Goal: Task Accomplishment & Management: Manage account settings

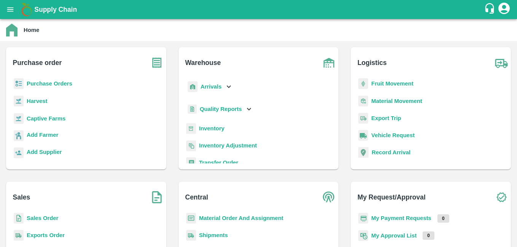
click at [46, 216] on b "Sales Order" at bounding box center [43, 218] width 32 height 6
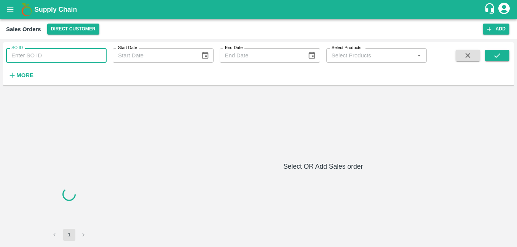
click at [54, 56] on input "SO ID" at bounding box center [56, 55] width 100 height 14
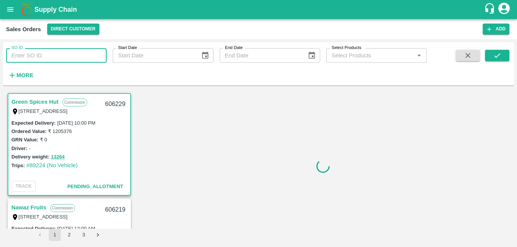
click at [57, 59] on input "SO ID" at bounding box center [56, 55] width 100 height 14
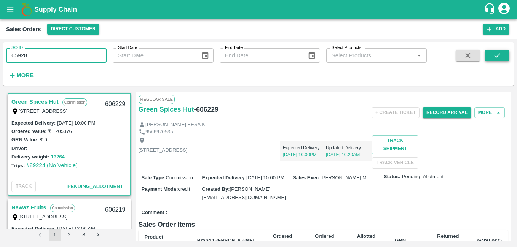
click at [496, 51] on button "submit" at bounding box center [497, 55] width 24 height 11
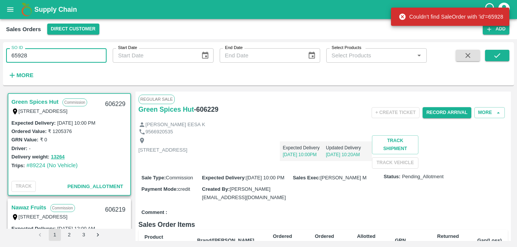
click at [18, 57] on input "65928" at bounding box center [56, 55] width 100 height 14
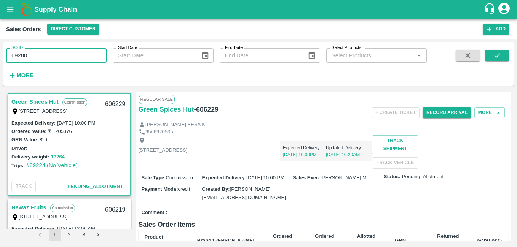
click at [32, 56] on input "69280" at bounding box center [56, 55] width 100 height 14
type input "605928"
click at [494, 57] on icon "submit" at bounding box center [497, 55] width 8 height 8
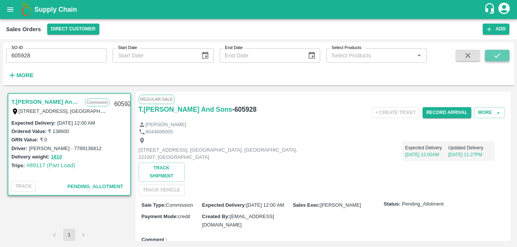
click at [494, 56] on icon "submit" at bounding box center [497, 55] width 8 height 8
click at [498, 57] on icon "submit" at bounding box center [497, 55] width 8 height 8
click at [52, 101] on link "T.[PERSON_NAME] And Sons" at bounding box center [46, 102] width 70 height 10
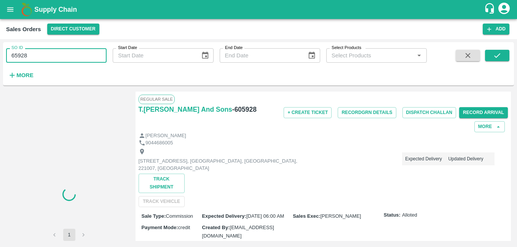
click at [56, 55] on input "65928" at bounding box center [56, 55] width 100 height 14
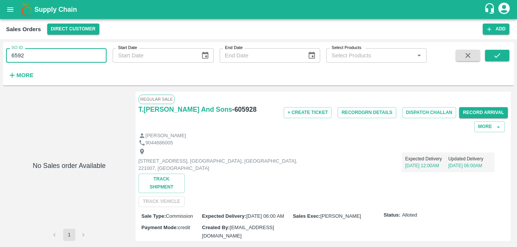
click at [27, 60] on input "6592" at bounding box center [56, 55] width 100 height 14
type input "605968"
click at [494, 58] on icon "submit" at bounding box center [497, 55] width 8 height 8
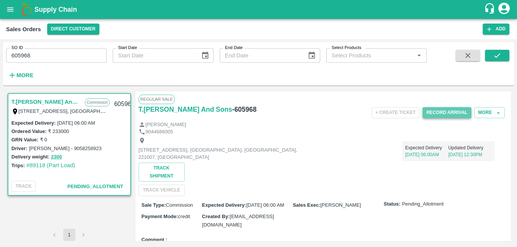
click at [456, 115] on button "Record Arrival" at bounding box center [446, 112] width 49 height 11
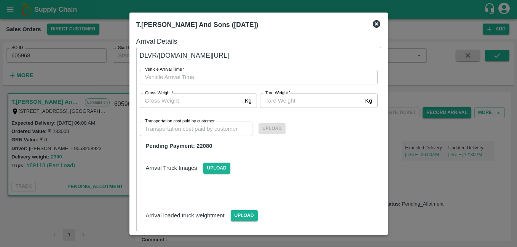
click at [377, 25] on icon at bounding box center [376, 23] width 9 height 9
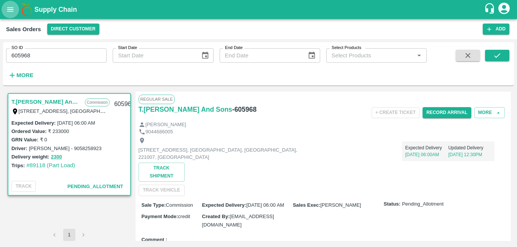
click at [8, 10] on icon "open drawer" at bounding box center [10, 9] width 8 height 8
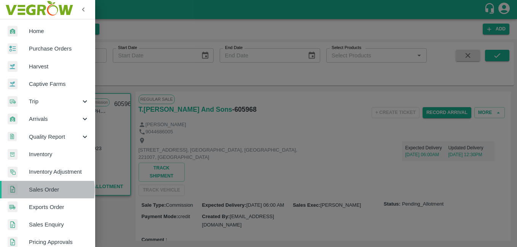
click at [42, 190] on span "Sales Order" at bounding box center [59, 190] width 60 height 8
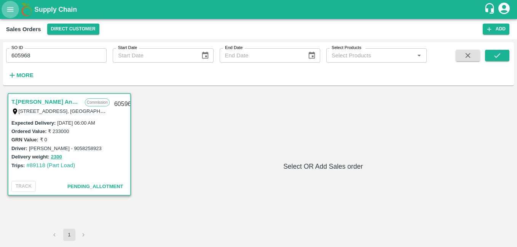
click at [10, 12] on icon "open drawer" at bounding box center [10, 9] width 8 height 8
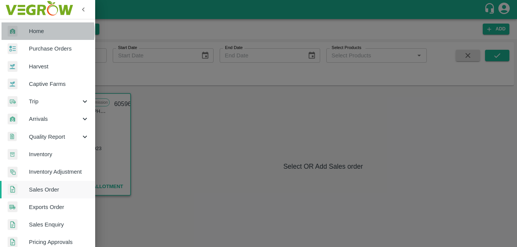
click at [41, 32] on span "Home" at bounding box center [59, 31] width 60 height 8
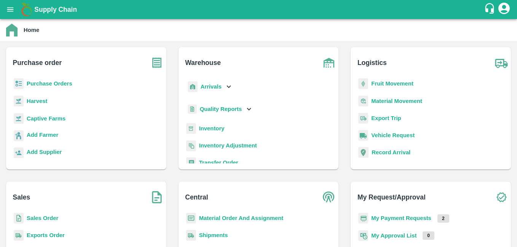
click at [37, 216] on b "Sales Order" at bounding box center [43, 218] width 32 height 6
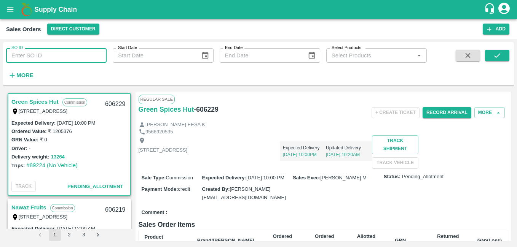
click at [34, 57] on input "SO ID" at bounding box center [56, 55] width 100 height 14
type input "605928"
drag, startPoint x: 496, startPoint y: 57, endPoint x: 487, endPoint y: 156, distance: 99.0
click at [496, 57] on icon "submit" at bounding box center [497, 55] width 6 height 5
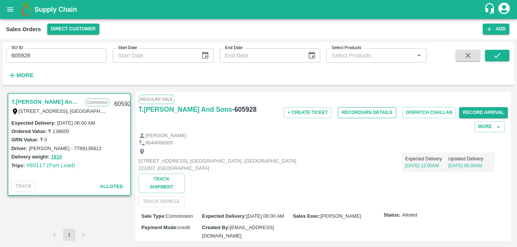
click at [361, 113] on button "Record GRN Details" at bounding box center [367, 112] width 58 height 11
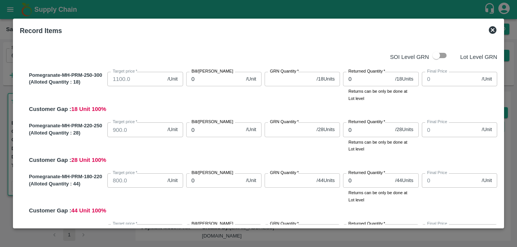
click at [434, 56] on input "checkbox" at bounding box center [435, 55] width 43 height 14
checkbox input "true"
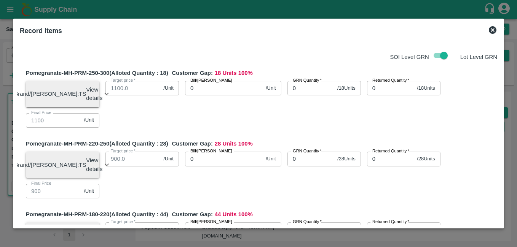
click at [207, 89] on input "0" at bounding box center [224, 88] width 78 height 14
click at [190, 87] on input "0" at bounding box center [224, 88] width 78 height 14
type input "110"
click at [214, 89] on input "110" at bounding box center [224, 88] width 78 height 14
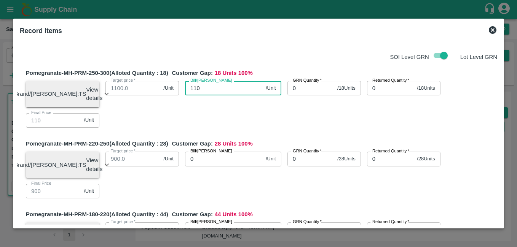
type input "1100"
click at [299, 85] on input "0" at bounding box center [310, 88] width 47 height 14
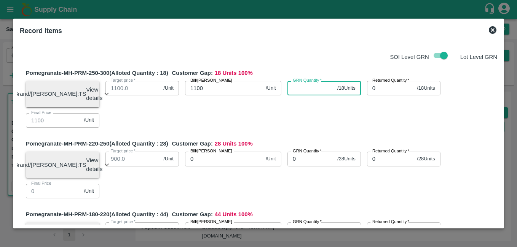
type input "0"
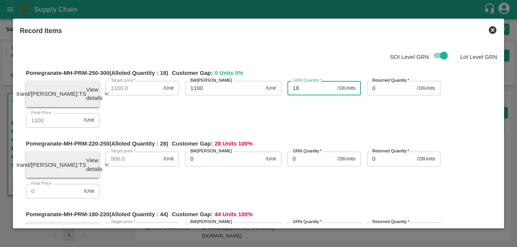
type input "18"
click at [209, 163] on input "0" at bounding box center [224, 159] width 78 height 14
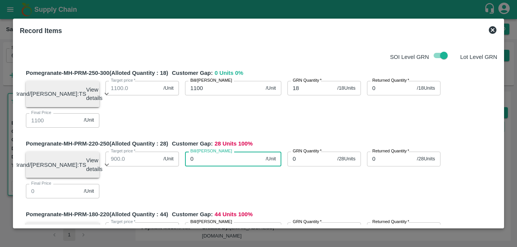
click at [188, 163] on input "0" at bounding box center [224, 159] width 78 height 14
type input "110"
type input "1100"
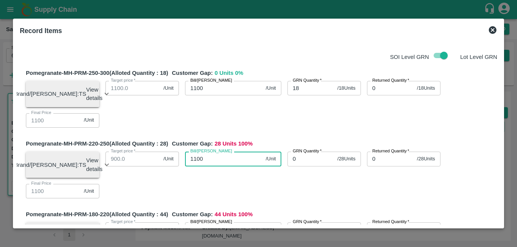
type input "1100"
click at [299, 161] on input "0" at bounding box center [310, 159] width 47 height 14
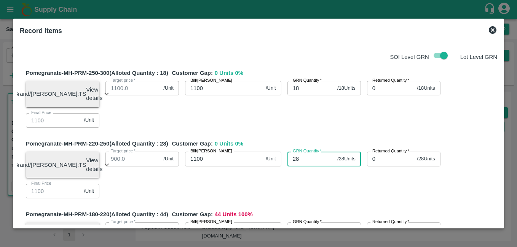
type input "28"
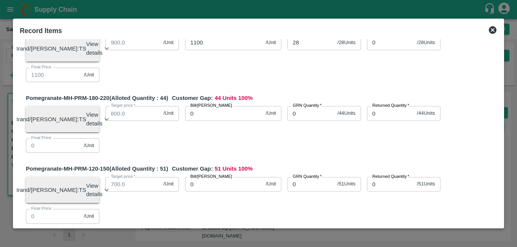
scroll to position [120, 0]
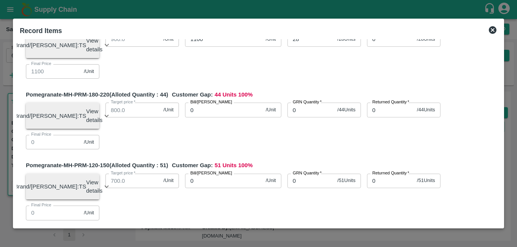
click at [226, 113] on input "0" at bounding box center [224, 110] width 78 height 14
click at [188, 116] on input "0" at bounding box center [224, 110] width 78 height 14
type input "900"
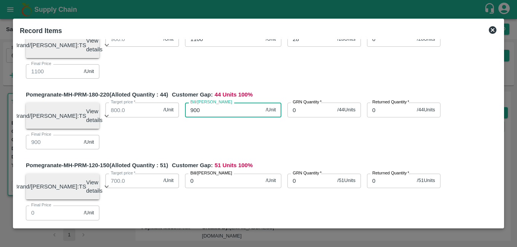
click at [293, 117] on input "0" at bounding box center [310, 110] width 47 height 14
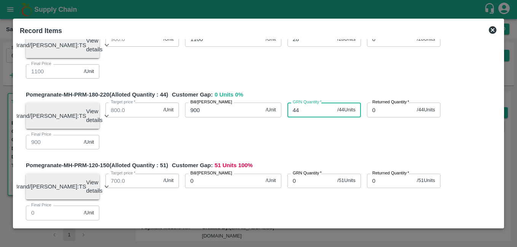
type input "44"
click at [210, 187] on input "0" at bounding box center [224, 181] width 78 height 14
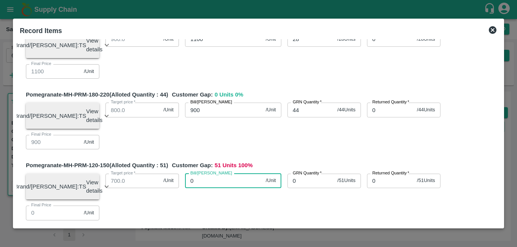
click at [189, 188] on input "0" at bounding box center [224, 181] width 78 height 14
type input "780"
click at [301, 188] on input "0" at bounding box center [310, 181] width 47 height 14
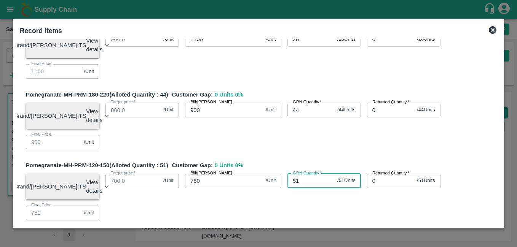
type input "51"
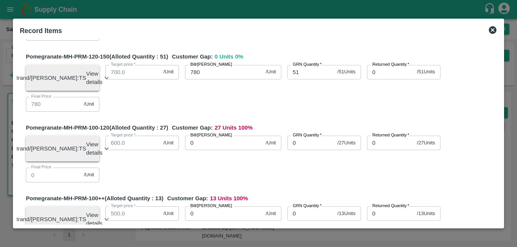
scroll to position [236, 0]
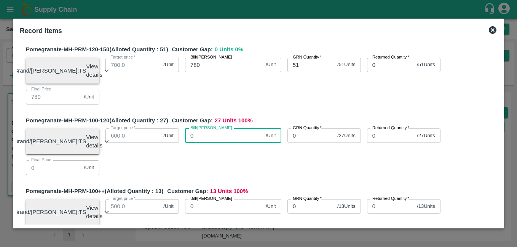
click at [188, 143] on input "0" at bounding box center [224, 136] width 78 height 14
type input "650"
click at [307, 143] on input "0" at bounding box center [310, 136] width 47 height 14
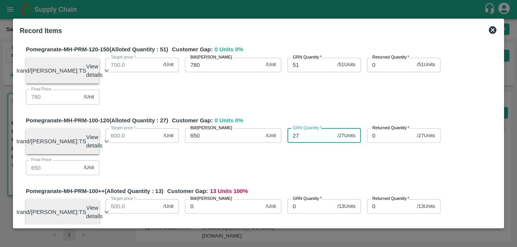
type input "27"
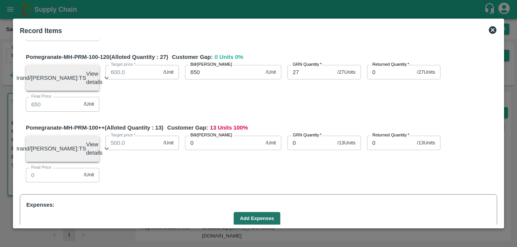
scroll to position [325, 0]
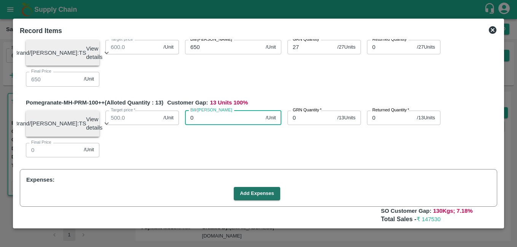
click at [190, 125] on input "0" at bounding box center [224, 118] width 78 height 14
type input "480"
click at [293, 125] on input "0" at bounding box center [310, 118] width 47 height 14
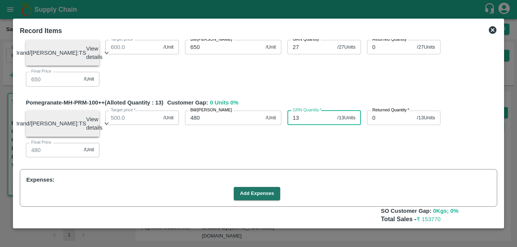
type input "13"
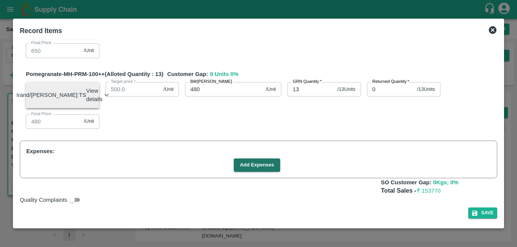
scroll to position [370, 0]
click at [258, 164] on button "Add Expenses" at bounding box center [257, 165] width 46 height 13
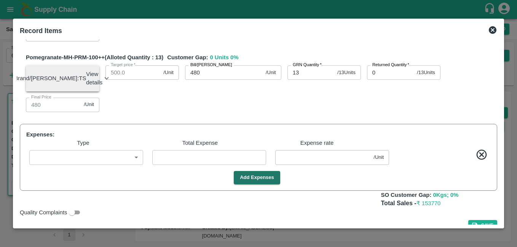
click at [113, 177] on body "Supply Chain Sales Orders Direct Customer Add SO ID 605928 SO ID Start Date Sta…" at bounding box center [258, 123] width 517 height 247
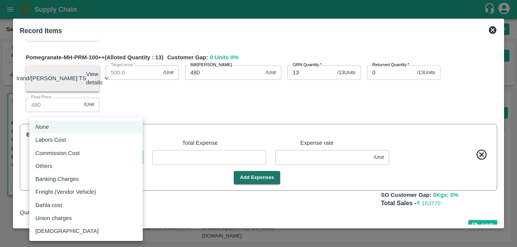
click at [76, 141] on div "Labors Cost" at bounding box center [85, 140] width 101 height 8
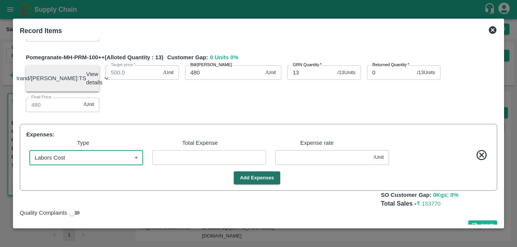
type input "Labors Cost"
click at [164, 165] on input "number" at bounding box center [209, 157] width 114 height 14
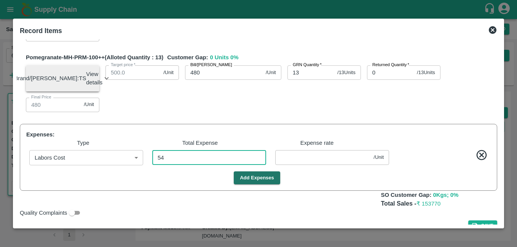
type input "543"
type input "1097"
type input "897"
type input "777"
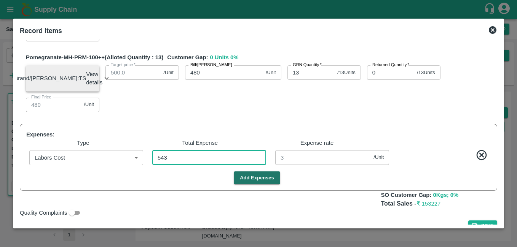
type input "647"
type input "477"
type input "3"
type input "543"
click at [259, 185] on button "Add Expenses" at bounding box center [257, 178] width 46 height 13
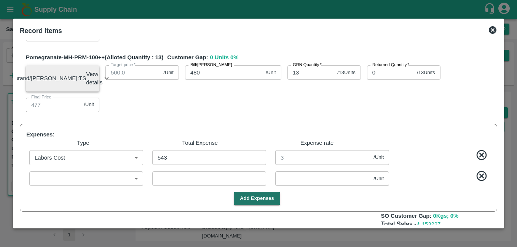
click at [106, 195] on body "Supply Chain Sales Orders Direct Customer Add SO ID 605928 SO ID Start Date Sta…" at bounding box center [258, 123] width 517 height 247
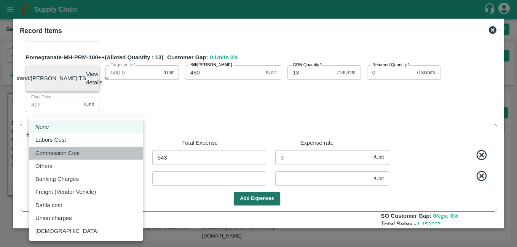
click at [85, 156] on div "Commission Cost" at bounding box center [85, 153] width 101 height 8
type input "Commission Cost"
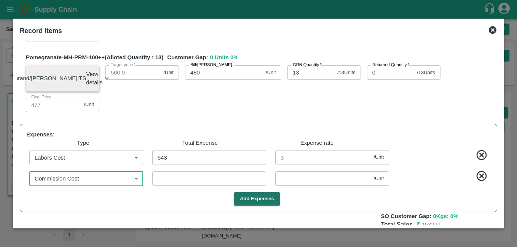
click at [168, 186] on input "number" at bounding box center [209, 179] width 114 height 14
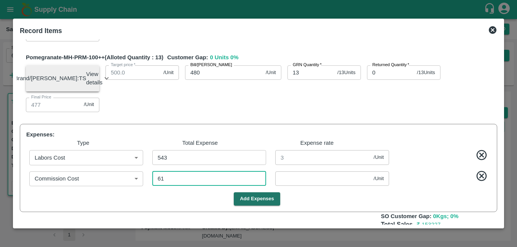
type input "615"
type input "1093.60221"
type input "893.60221"
type input "773.60221"
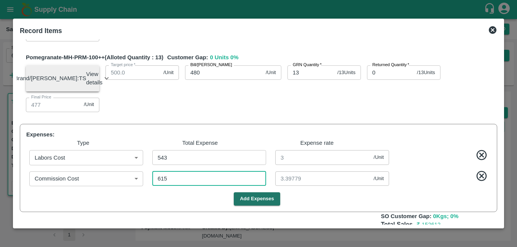
type input "643.60221"
type input "473.60221"
type input "3.39779"
type input "6151"
type input "1063.01657"
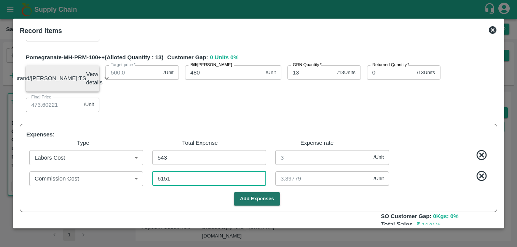
type input "1063.01657"
type input "863.01657"
type input "743.01657"
type input "613.01657"
type input "443.01657"
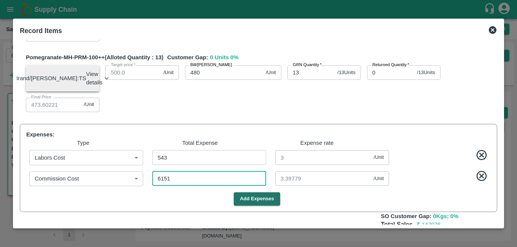
type input "33.98343"
type input "6151"
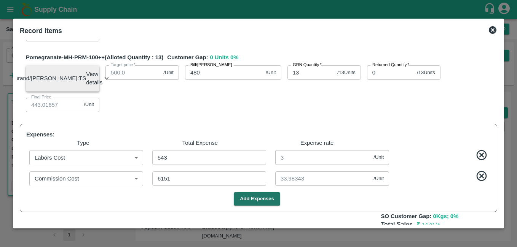
scroll to position [421, 0]
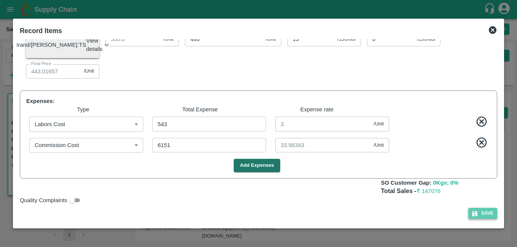
click at [482, 215] on button "Save" at bounding box center [482, 213] width 29 height 11
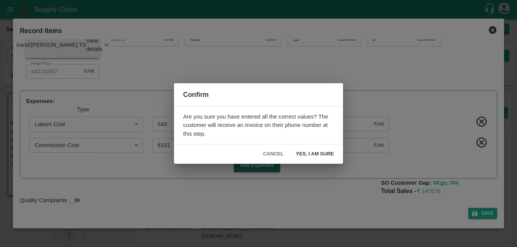
click at [324, 153] on button "Yes, I am sure" at bounding box center [315, 154] width 50 height 13
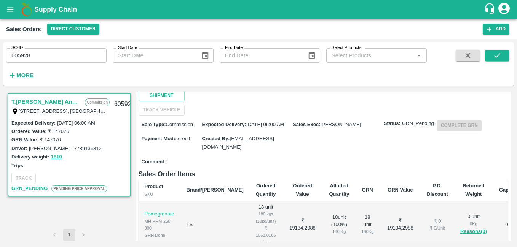
scroll to position [0, 0]
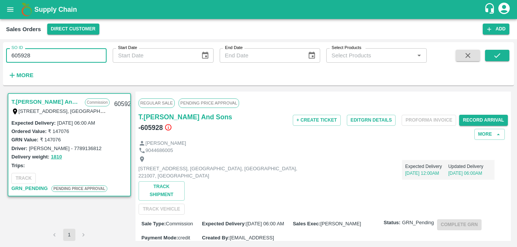
click at [57, 55] on input "605928" at bounding box center [56, 55] width 100 height 14
type input "605968"
click at [492, 58] on button "submit" at bounding box center [497, 55] width 24 height 11
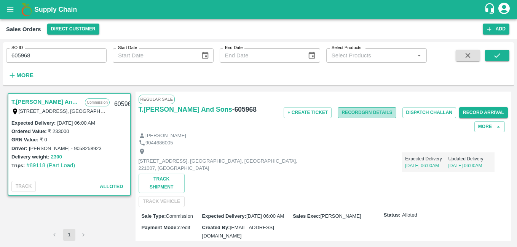
click at [360, 111] on button "Record GRN Details" at bounding box center [367, 112] width 58 height 11
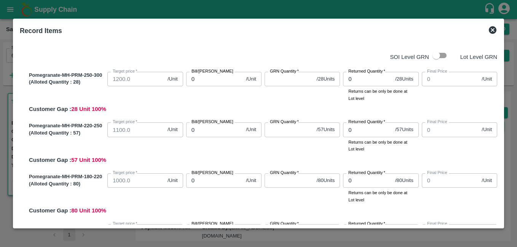
click at [434, 58] on input "checkbox" at bounding box center [435, 55] width 43 height 14
checkbox input "true"
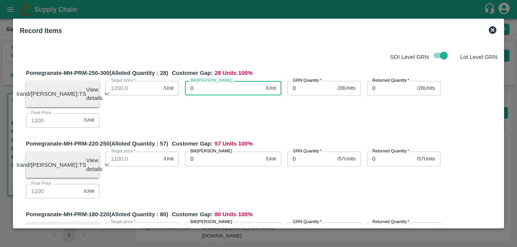
click at [221, 87] on input "0" at bounding box center [224, 88] width 78 height 14
click at [188, 88] on input "0" at bounding box center [224, 88] width 78 height 14
type input "120"
type input "1240"
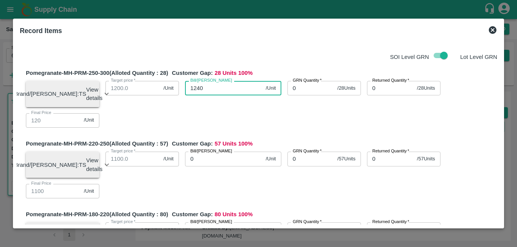
type input "1240"
click at [294, 88] on input "0" at bounding box center [310, 88] width 47 height 14
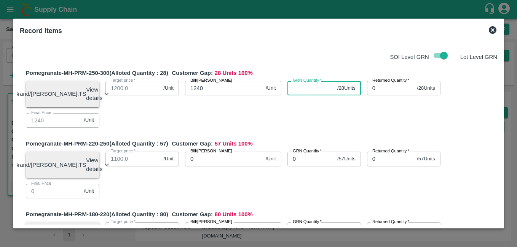
type input "0"
type input "28"
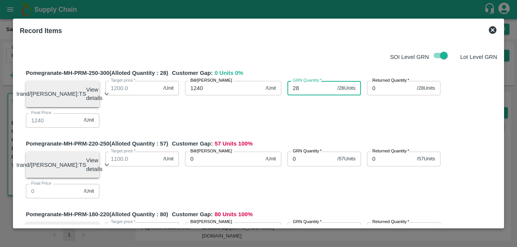
click at [213, 165] on input "0" at bounding box center [224, 159] width 78 height 14
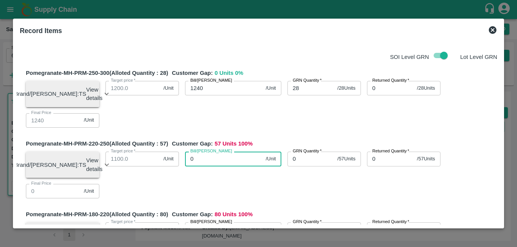
click at [189, 165] on input "0" at bounding box center [224, 159] width 78 height 14
type input "10"
type input "1140"
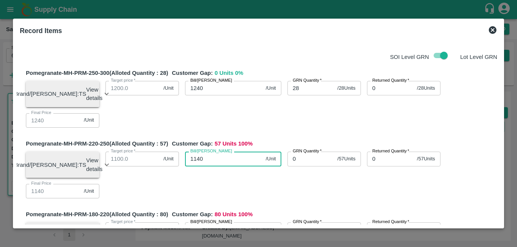
type input "1140"
click at [300, 160] on input "0" at bounding box center [310, 159] width 47 height 14
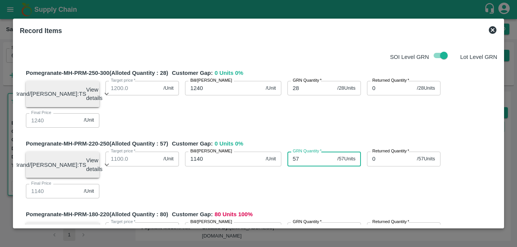
type input "57"
drag, startPoint x: 498, startPoint y: 102, endPoint x: 499, endPoint y: 114, distance: 11.8
click at [499, 114] on div "SOI Level GRN Lot Level GRN Pomegranate-MH-PRM-250-300 (Alloted Quantity : 28 )…" at bounding box center [258, 132] width 483 height 186
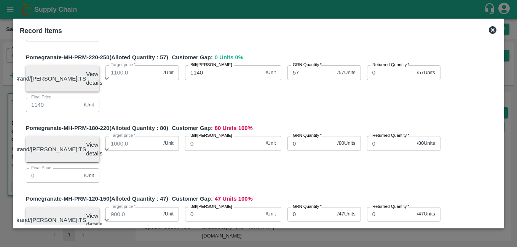
scroll to position [95, 0]
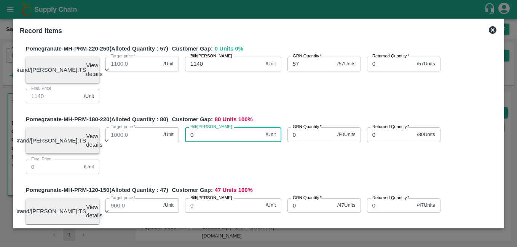
click at [199, 139] on input "0" at bounding box center [224, 135] width 78 height 14
click at [190, 139] on input "0" at bounding box center [224, 135] width 78 height 14
type input "100"
type input "1000"
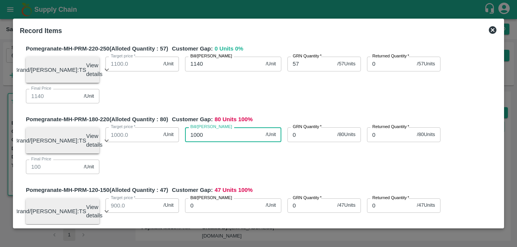
type input "1000"
click at [305, 142] on input "0" at bounding box center [310, 135] width 47 height 14
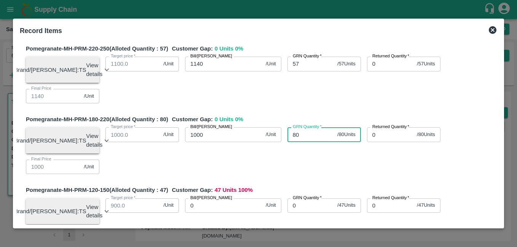
type input "80"
drag, startPoint x: 500, startPoint y: 132, endPoint x: 501, endPoint y: 153, distance: 20.2
click at [501, 153] on div "Record Items SOI Level GRN Lot Level GRN Pomegranate-MH-PRM-250-300 (Alloted Qu…" at bounding box center [258, 124] width 491 height 210
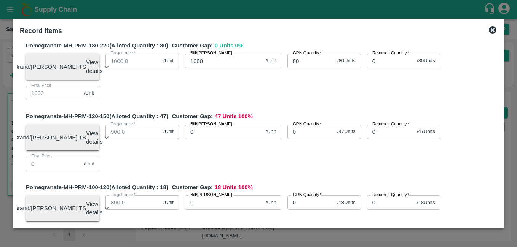
scroll to position [169, 0]
click at [216, 139] on input "0" at bounding box center [224, 131] width 78 height 14
click at [188, 139] on input "0" at bounding box center [224, 131] width 78 height 14
type input "840"
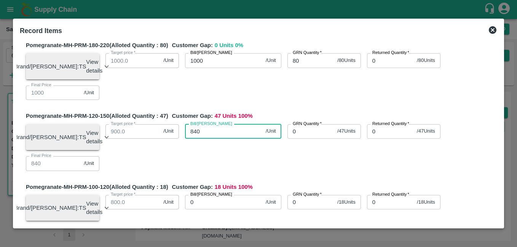
type input "840"
click at [304, 139] on input "0" at bounding box center [310, 131] width 47 height 14
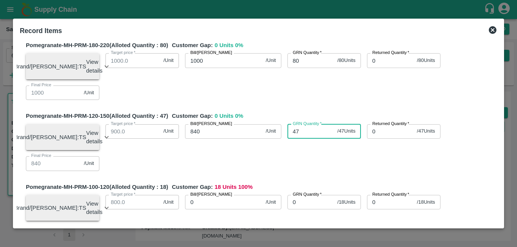
type input "47"
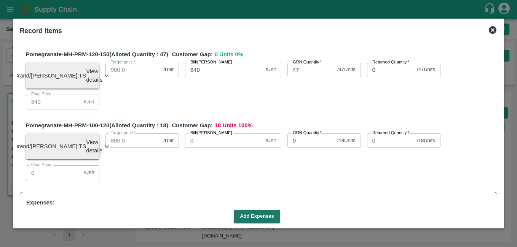
scroll to position [238, 0]
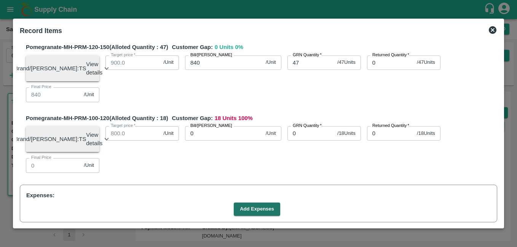
click at [223, 141] on input "0" at bounding box center [224, 133] width 78 height 14
click at [187, 141] on input "0" at bounding box center [224, 133] width 78 height 14
type input "720"
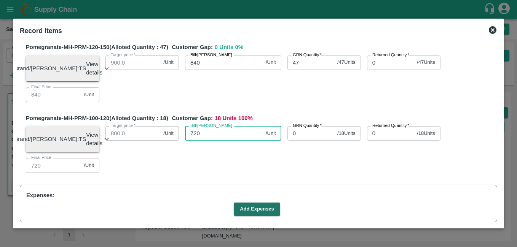
click at [303, 141] on input "0" at bounding box center [310, 133] width 47 height 14
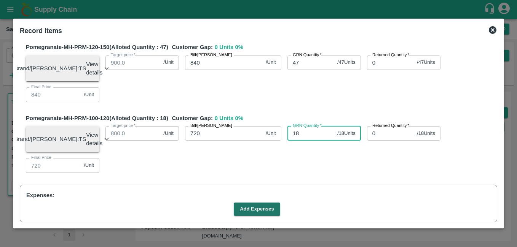
type input "18"
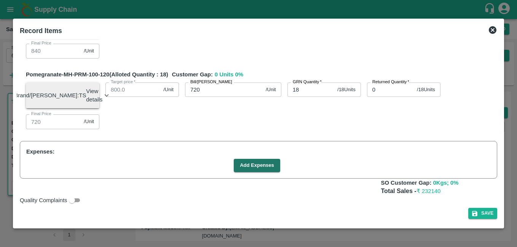
scroll to position [296, 0]
click at [251, 164] on button "Add Expenses" at bounding box center [257, 165] width 46 height 13
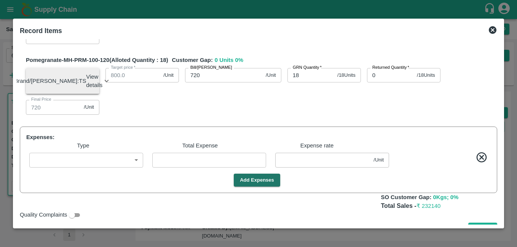
click at [108, 178] on body "Supply Chain Sales Orders Direct Customer Add SO ID 605968 SO ID Start Date Sta…" at bounding box center [258, 123] width 517 height 247
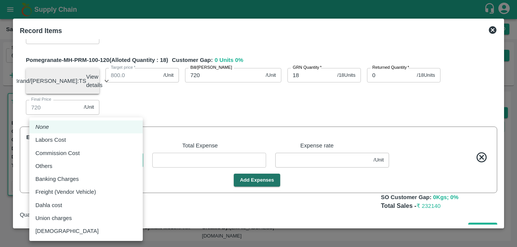
click at [90, 152] on div "Commission Cost" at bounding box center [85, 153] width 101 height 8
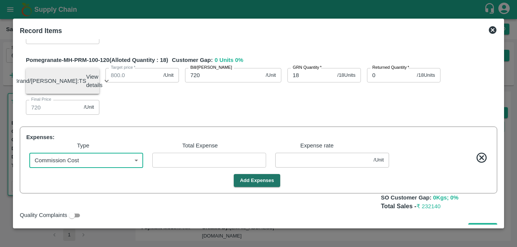
type input "Commission Cost"
click at [172, 167] on input "number" at bounding box center [209, 160] width 114 height 14
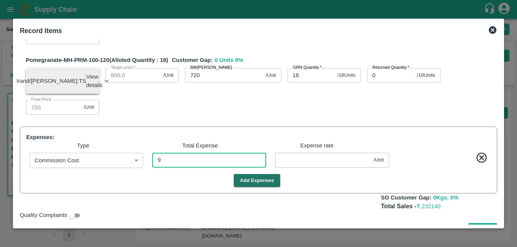
type input "92"
type input "1239.6"
type input "1139.6"
type input "999.6"
type input "839.6"
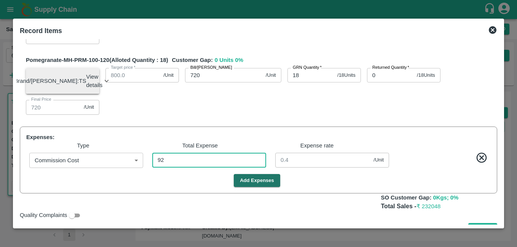
type input "719.6"
type input "0.4"
type input "9286"
type input "1199.62609"
type input "1099.62609"
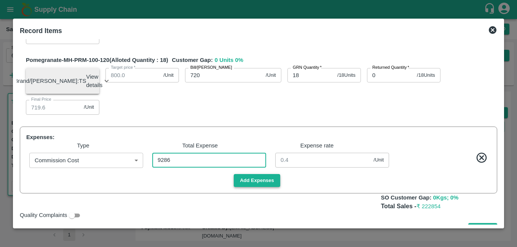
type input "959.62609"
type input "799.62609"
type input "679.62609"
type input "40.37391"
type input "9286"
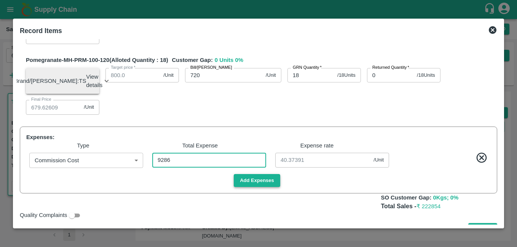
click at [254, 188] on button "Add Expenses" at bounding box center [257, 180] width 46 height 13
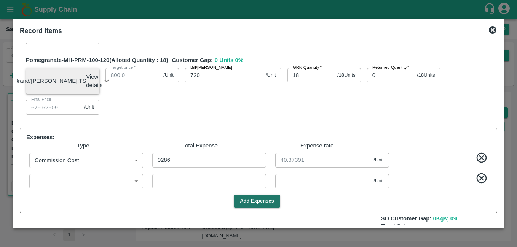
click at [107, 196] on body "Supply Chain Sales Orders Direct Customer Add SO ID 605968 SO ID Start Date Sta…" at bounding box center [258, 123] width 517 height 247
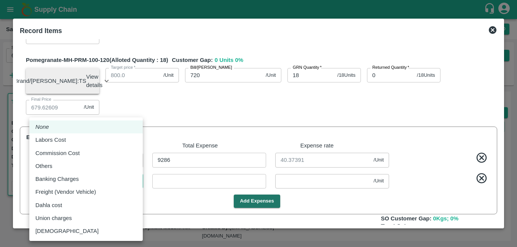
click at [98, 142] on div "Labors Cost" at bounding box center [85, 140] width 101 height 8
type input "Labors Cost"
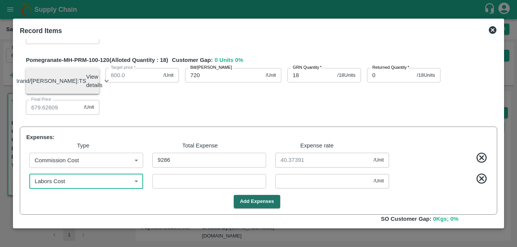
click at [171, 189] on input "number" at bounding box center [209, 181] width 114 height 14
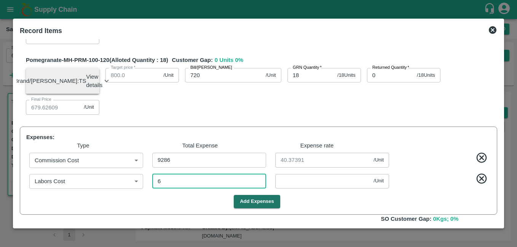
type input "69"
type input "1196.62609"
type input "1096.62609"
type input "956.62609"
type input "796.62609"
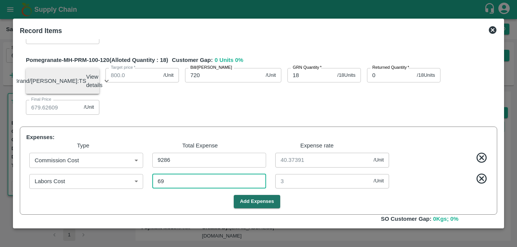
type input "676.62609"
type input "690"
type input "3"
type input "690"
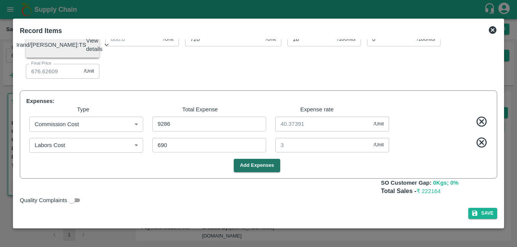
scroll to position [347, 0]
click at [488, 214] on button "Save" at bounding box center [482, 213] width 29 height 11
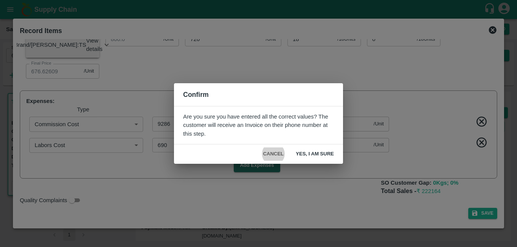
click at [317, 150] on button "Yes, I am sure" at bounding box center [315, 154] width 50 height 13
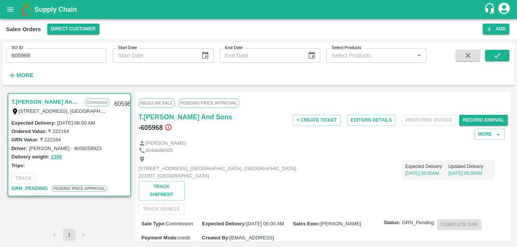
drag, startPoint x: 510, startPoint y: 137, endPoint x: 510, endPoint y: 197, distance: 60.1
click at [510, 197] on div "Regular Sale PENDING PRICE APPROVAL T.[PERSON_NAME] And Sons - 605968 + Create …" at bounding box center [323, 167] width 376 height 150
drag, startPoint x: 510, startPoint y: 197, endPoint x: 484, endPoint y: 180, distance: 31.1
click at [484, 180] on div "Expected Delivery [DATE] 06:00AM Updated Delivery [DATE] 06:00AM" at bounding box center [402, 167] width 185 height 27
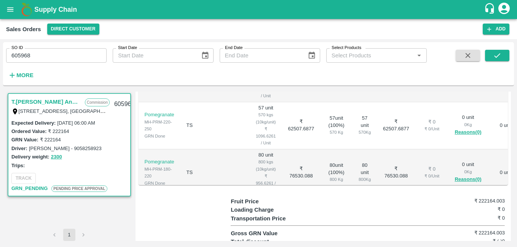
scroll to position [283, 0]
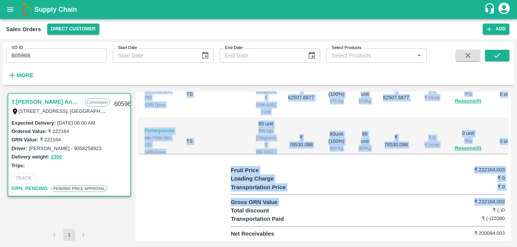
drag, startPoint x: 511, startPoint y: 205, endPoint x: 515, endPoint y: 129, distance: 75.9
click at [515, 129] on div "SO ID 605968 SO ID Start Date Start Date End Date End Date Select Products Sele…" at bounding box center [258, 143] width 517 height 208
click at [461, 188] on h6 "₹ 0" at bounding box center [482, 187] width 46 height 8
drag, startPoint x: 511, startPoint y: 198, endPoint x: 512, endPoint y: 156, distance: 41.9
click at [512, 152] on div "T.[PERSON_NAME] And Sons Commission Shop [STREET_ADDRESS], U.P 221007, [GEOGRAP…" at bounding box center [258, 167] width 511 height 156
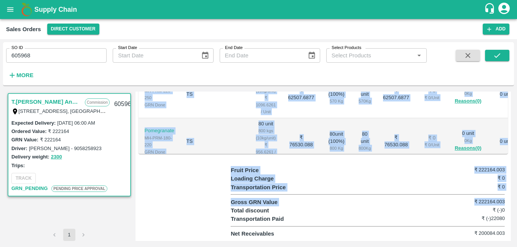
drag, startPoint x: 512, startPoint y: 156, endPoint x: 472, endPoint y: 187, distance: 50.4
click at [468, 187] on h6 "₹ 0" at bounding box center [482, 187] width 46 height 8
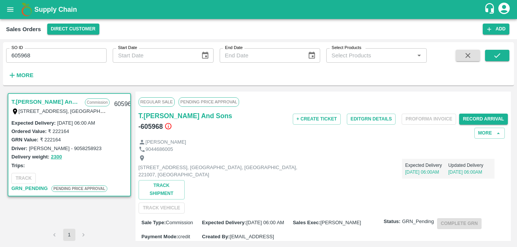
scroll to position [0, 0]
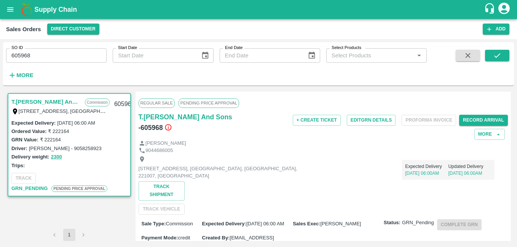
click at [172, 123] on h6 "- 605968" at bounding box center [155, 128] width 33 height 11
copy h6 "605968"
click at [236, 135] on div "T.[PERSON_NAME] And Sons - 605968" at bounding box center [200, 126] width 123 height 28
click at [172, 123] on h6 "- 605968" at bounding box center [155, 128] width 33 height 11
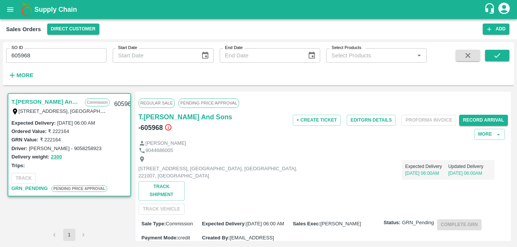
click at [172, 123] on h6 "- 605968" at bounding box center [155, 128] width 33 height 11
copy h6 "605968"
click at [10, 10] on icon "open drawer" at bounding box center [10, 9] width 8 height 8
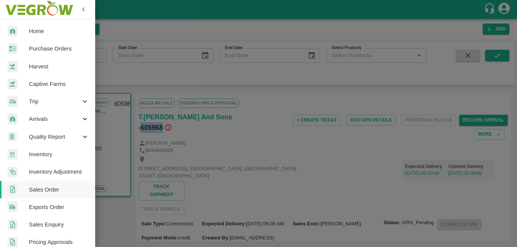
click at [50, 29] on span "Home" at bounding box center [59, 31] width 60 height 8
